Goal: Information Seeking & Learning: Learn about a topic

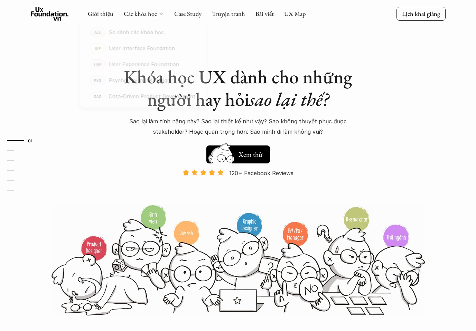
click at [160, 10] on div "Các khóa học" at bounding box center [144, 14] width 40 height 8
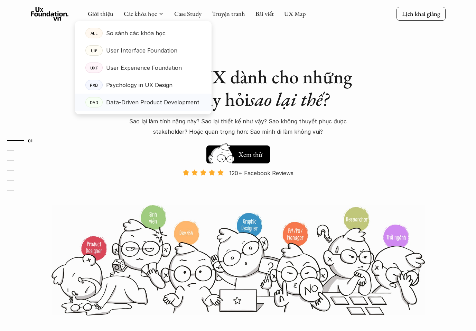
click at [136, 103] on p "Data-Driven Product Development" at bounding box center [152, 102] width 93 height 10
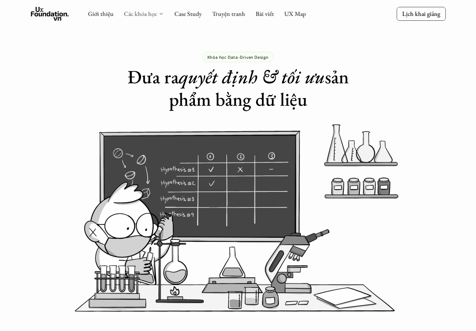
click at [131, 13] on link "Các khóa học" at bounding box center [140, 14] width 33 height 8
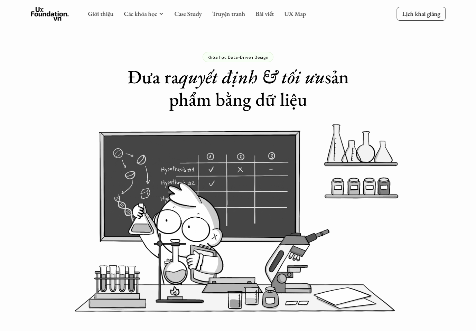
click at [150, 6] on div "Giới thiệu Các khóa học Case Study Truyện tranh Bài viết UX Map Lịch khai giảng" at bounding box center [238, 14] width 476 height 28
click at [146, 13] on link "Các khóa học" at bounding box center [140, 14] width 33 height 8
drag, startPoint x: 229, startPoint y: 58, endPoint x: 272, endPoint y: 56, distance: 43.6
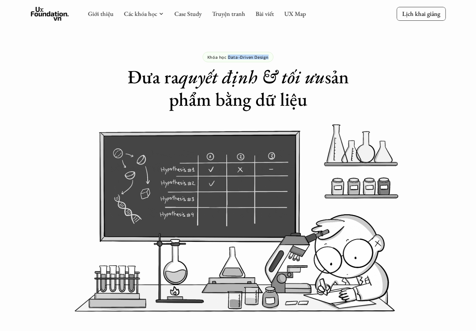
click at [272, 56] on div "Khóa học Data-Driven Design" at bounding box center [238, 57] width 71 height 10
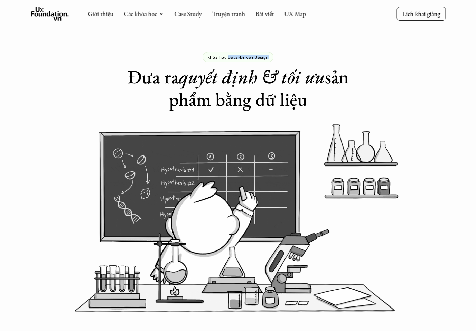
copy p "Data-Driven Design"
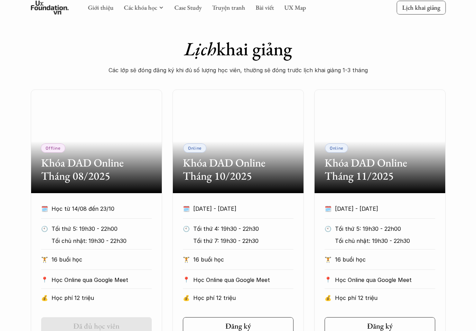
scroll to position [306, 0]
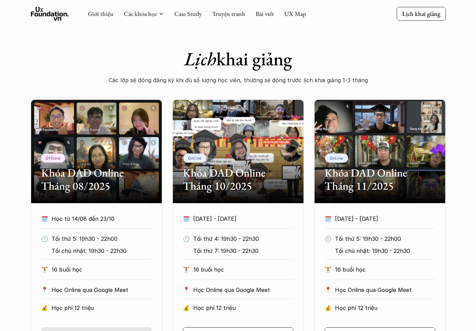
click at [172, 50] on h1 "Lịch khai giảng" at bounding box center [238, 59] width 277 height 22
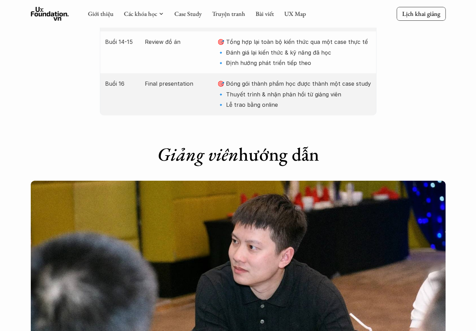
scroll to position [1768, 0]
